Goal: Navigation & Orientation: Find specific page/section

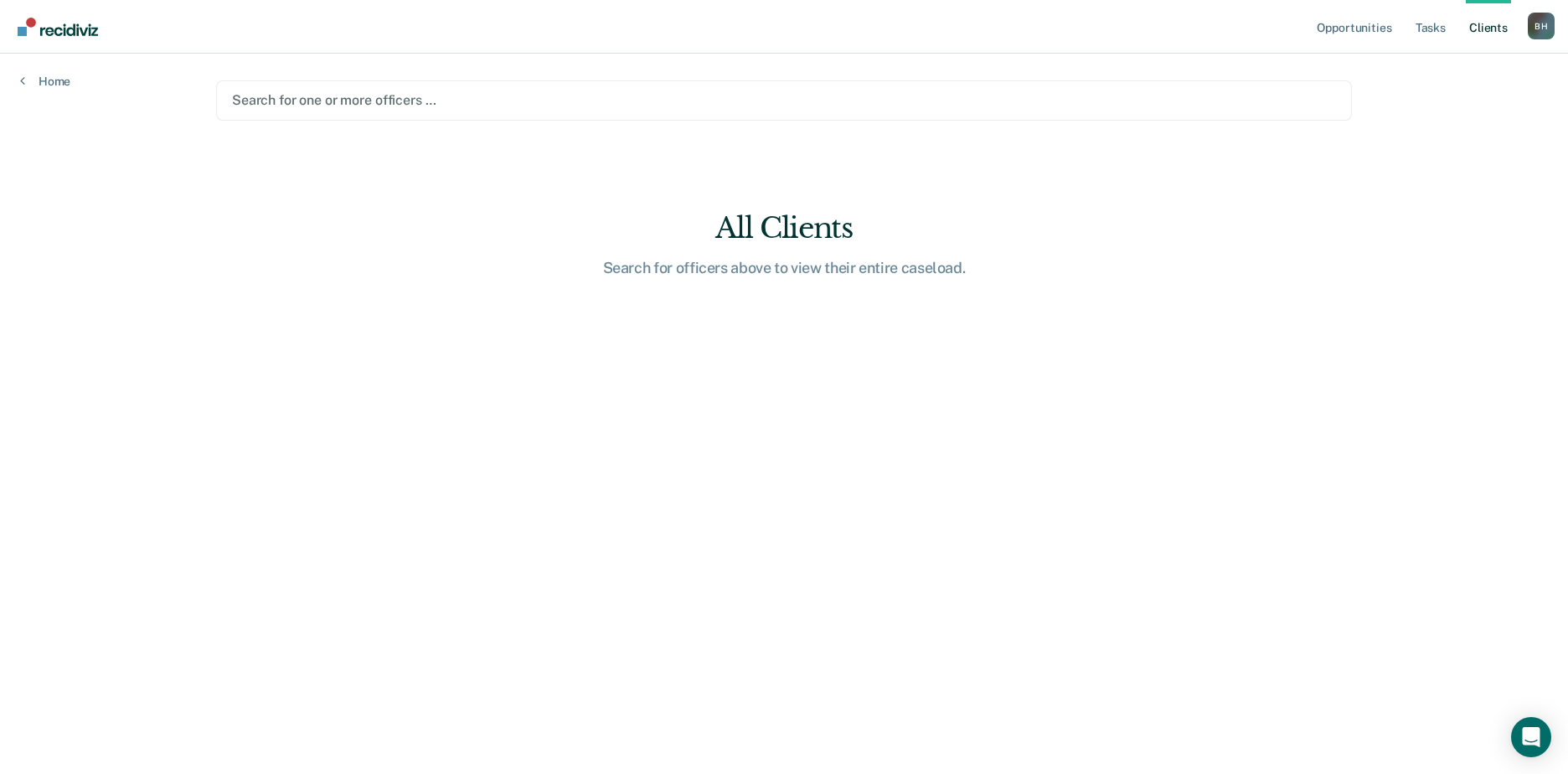
click at [541, 115] on main "Search for one or more officers … All Clients Search for officers above to view…" at bounding box center [784, 393] width 1176 height 680
click at [1245, 23] on link "Opportunities" at bounding box center [1353, 27] width 81 height 54
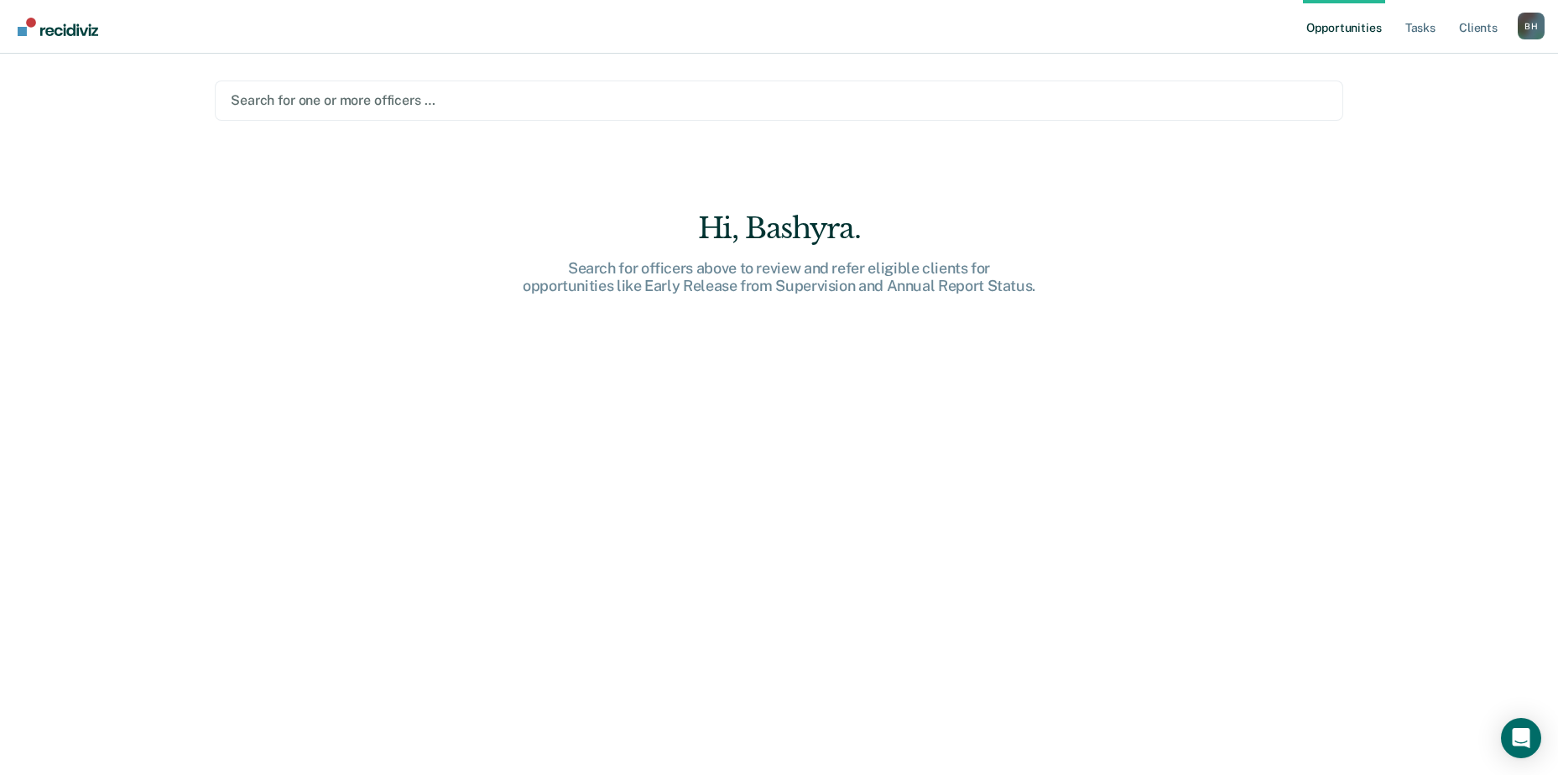
click at [1247, 5] on link "Opportunities" at bounding box center [1343, 27] width 81 height 54
click at [1247, 10] on link "Opportunities" at bounding box center [1343, 27] width 81 height 54
click at [31, 18] on img "Main navigation" at bounding box center [58, 27] width 81 height 18
